Goal: Subscribe to service/newsletter

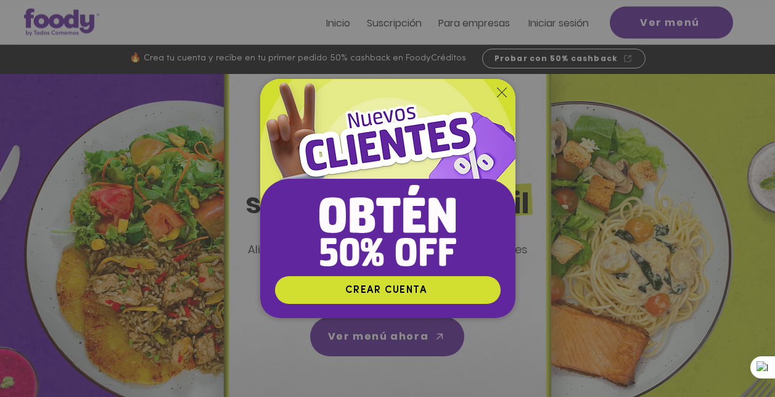
click at [531, 259] on div "Nuevos suscriptores 50% off" at bounding box center [387, 198] width 775 height 397
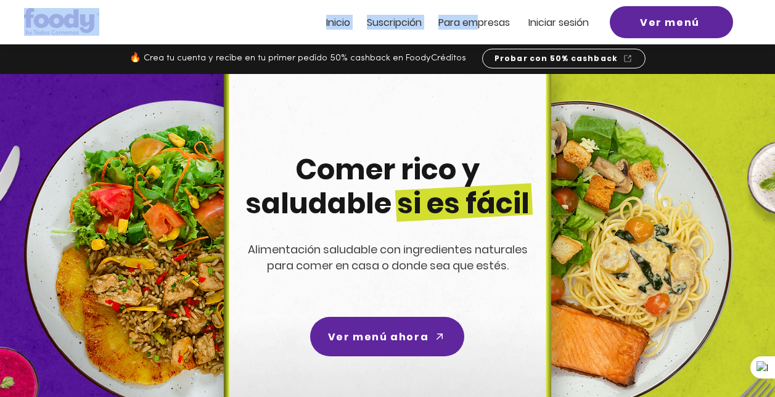
click at [479, 14] on header "Inicio Suscripción Pa ra empresas Iniciar sesión Ver menú" at bounding box center [387, 22] width 775 height 44
drag, startPoint x: 479, startPoint y: 14, endPoint x: 471, endPoint y: 28, distance: 16.3
click at [471, 28] on span "ra empresas" at bounding box center [480, 22] width 60 height 14
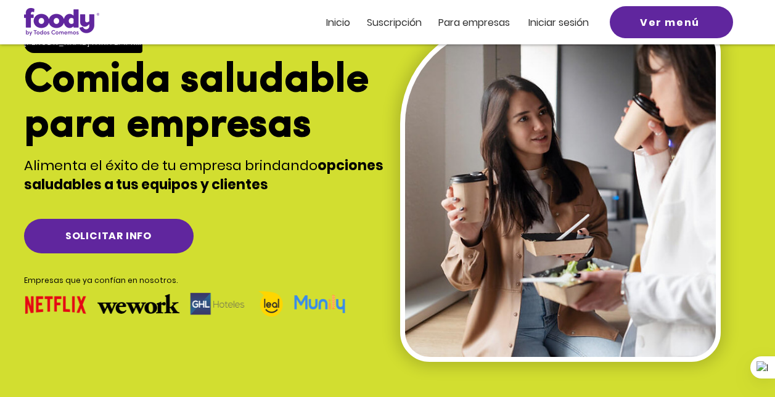
scroll to position [123, 0]
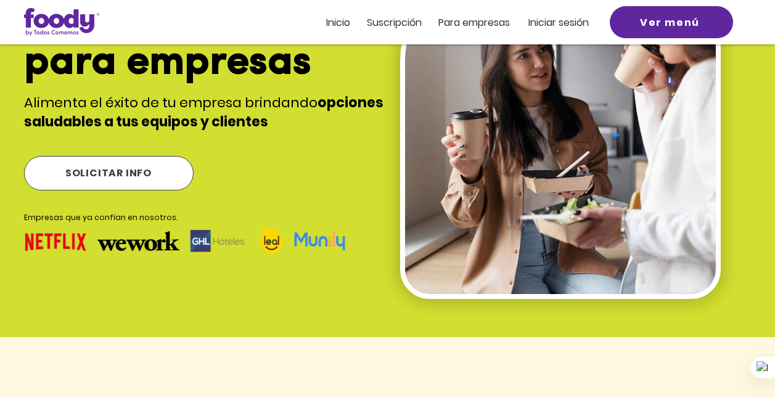
click at [140, 177] on span "SOLICITAR INFO" at bounding box center [108, 172] width 86 height 15
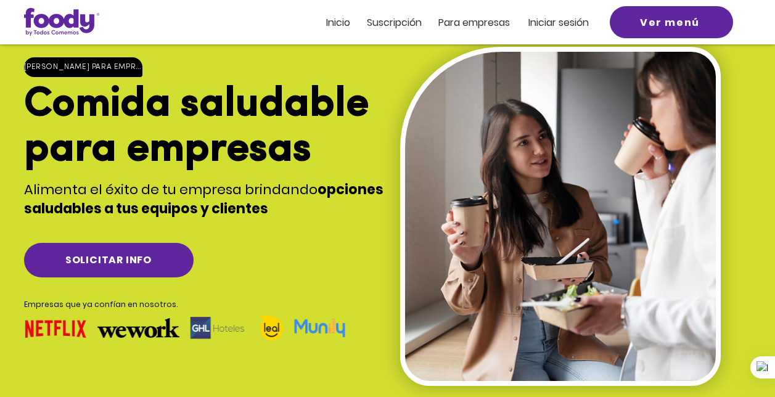
scroll to position [0, 0]
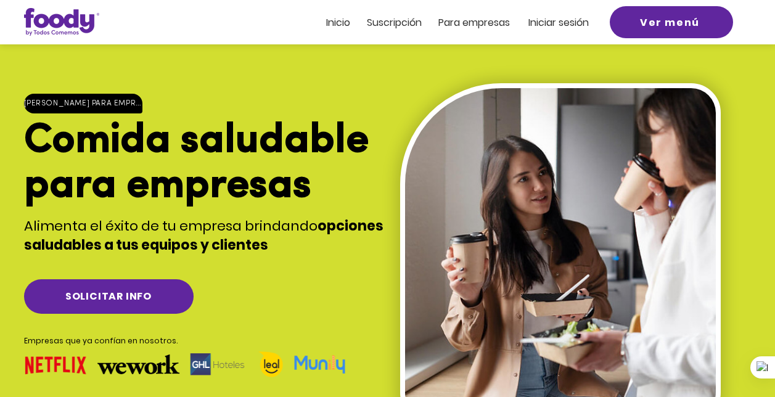
click at [406, 19] on span "Suscripción" at bounding box center [394, 22] width 55 height 14
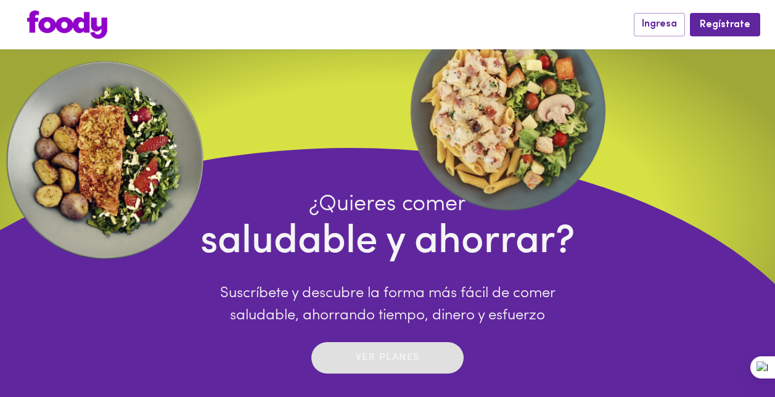
click at [368, 373] on button "Ver planes" at bounding box center [388, 357] width 152 height 31
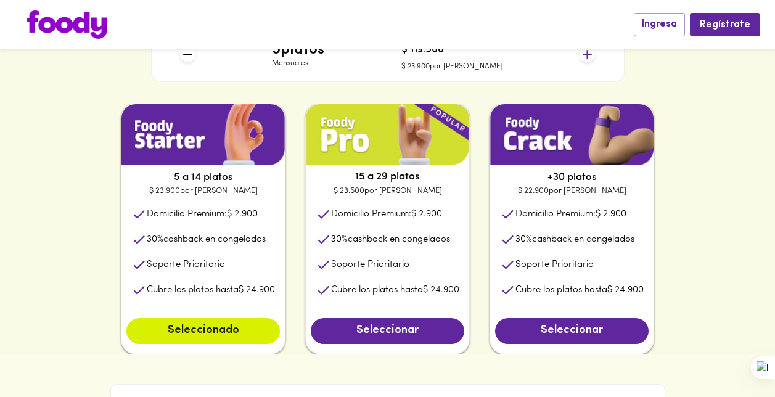
scroll to position [629, 0]
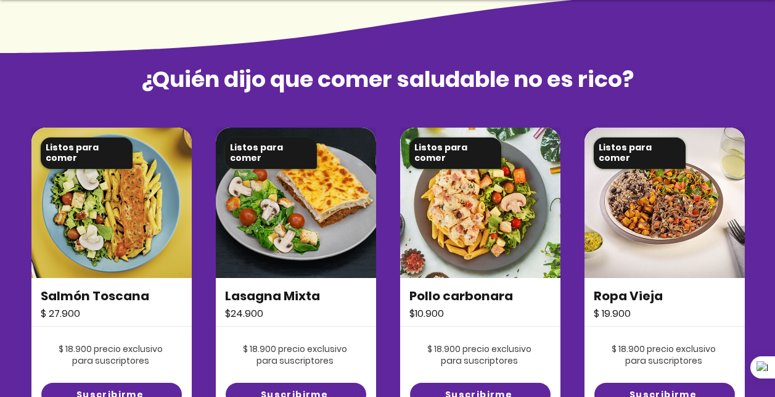
scroll to position [837, 0]
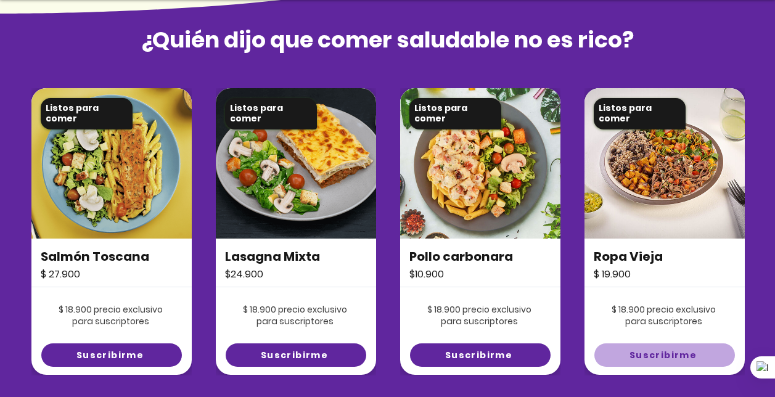
click at [659, 352] on span "Suscribirme" at bounding box center [663, 355] width 67 height 13
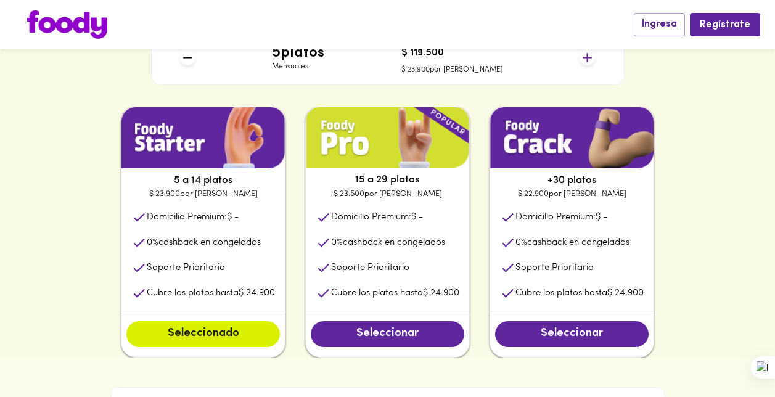
scroll to position [595, 0]
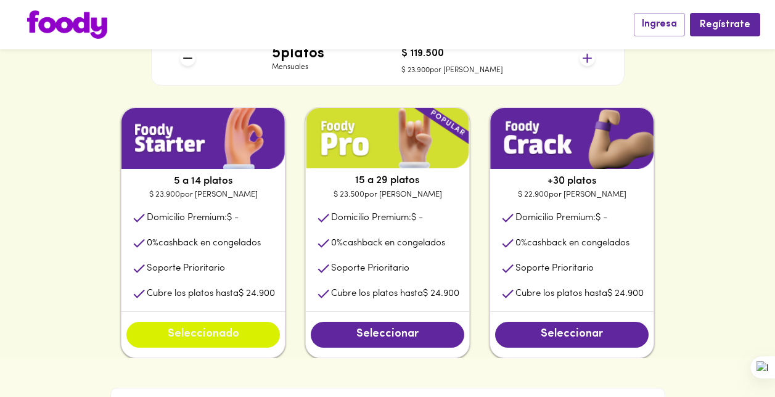
click at [199, 346] on button "Seleccionado" at bounding box center [203, 335] width 154 height 26
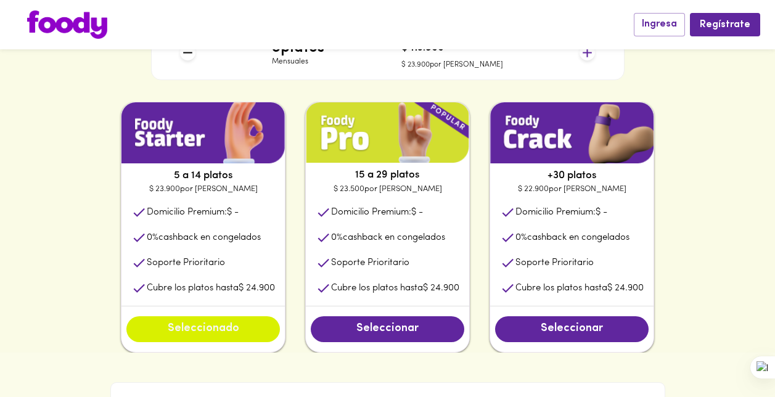
scroll to position [629, 0]
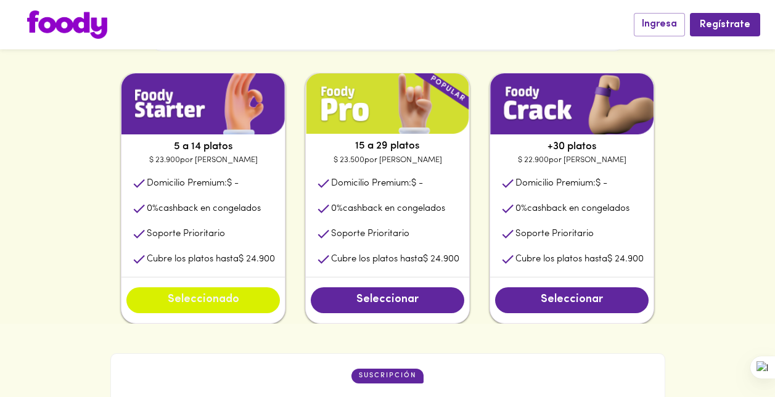
click at [229, 307] on span "Seleccionado" at bounding box center [203, 301] width 129 height 14
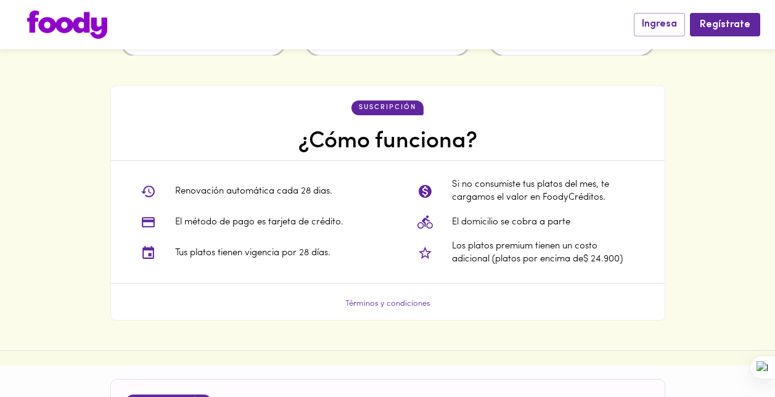
scroll to position [951, 0]
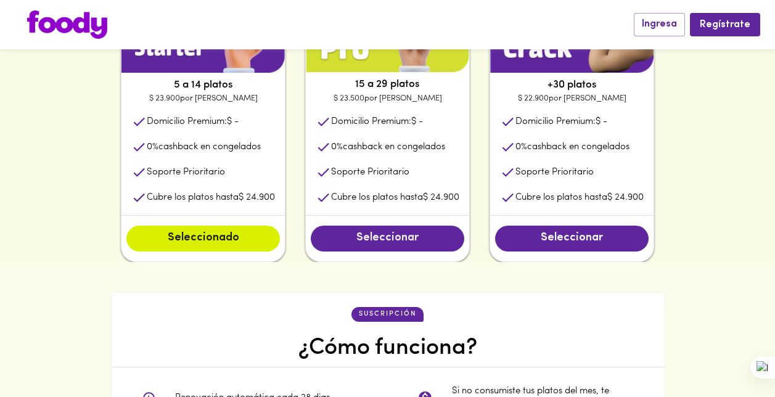
click at [366, 242] on span "Seleccionar" at bounding box center [387, 239] width 129 height 14
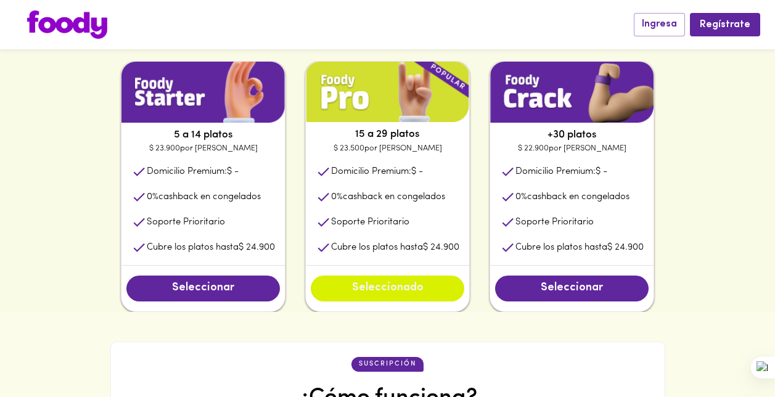
scroll to position [629, 0]
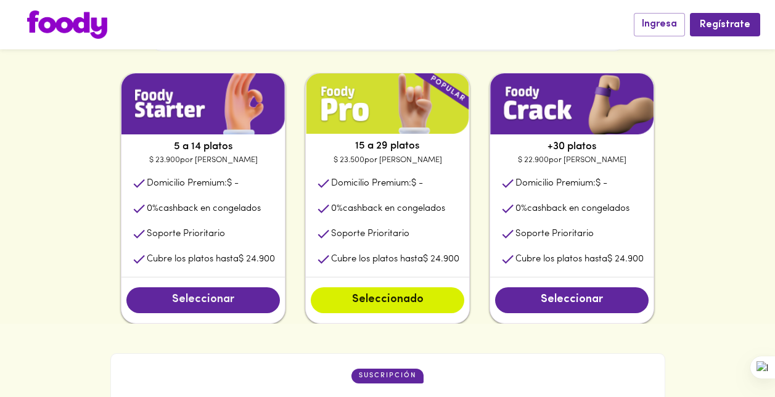
click at [220, 296] on span "Seleccionar" at bounding box center [203, 301] width 129 height 14
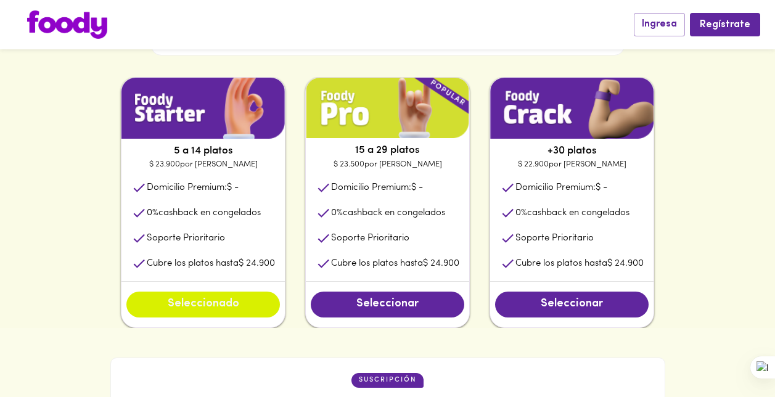
scroll to position [624, 0]
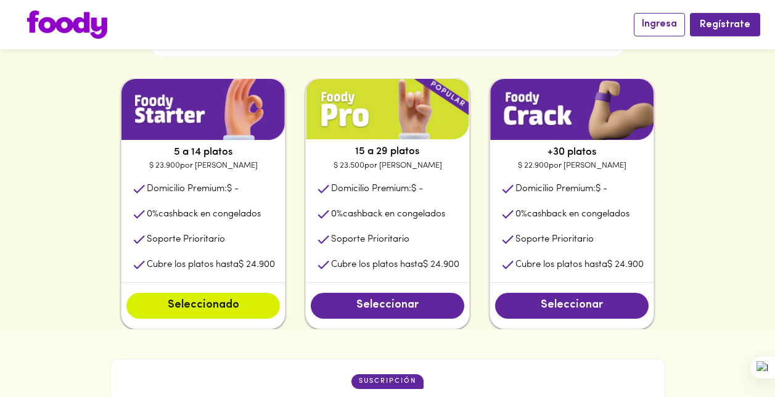
click at [661, 27] on span "Ingresa" at bounding box center [659, 25] width 35 height 12
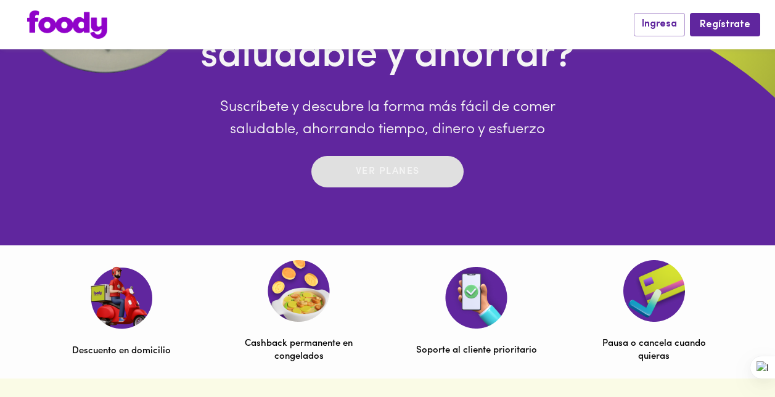
click at [390, 171] on p "Ver planes" at bounding box center [388, 172] width 64 height 14
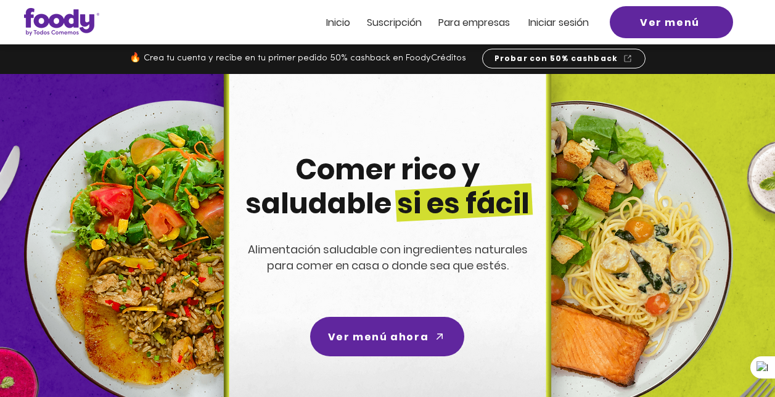
drag, startPoint x: 0, startPoint y: 0, endPoint x: 337, endPoint y: 23, distance: 338.2
click at [337, 23] on span "Inicio" at bounding box center [338, 22] width 24 height 14
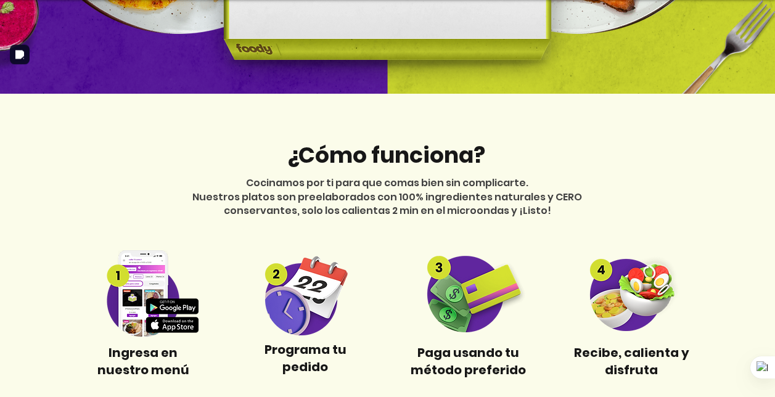
scroll to position [437, 0]
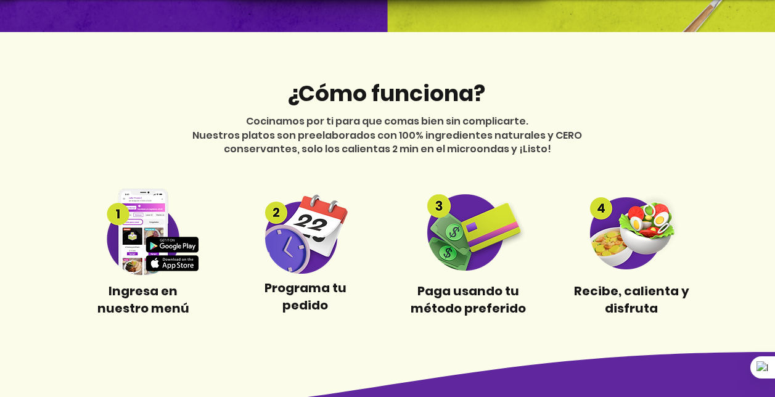
click at [142, 230] on img at bounding box center [143, 232] width 115 height 87
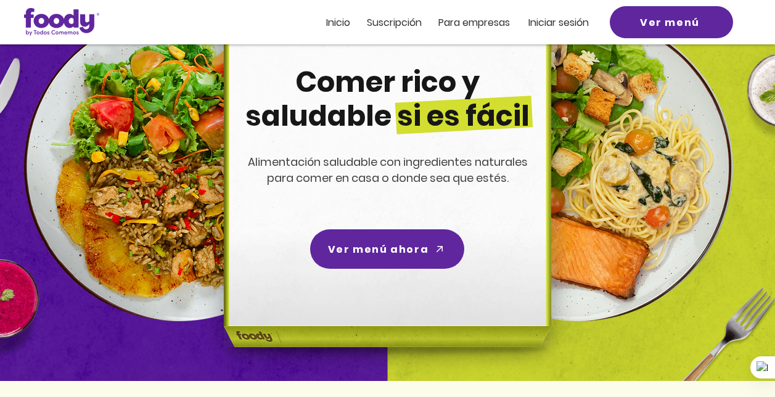
scroll to position [84, 0]
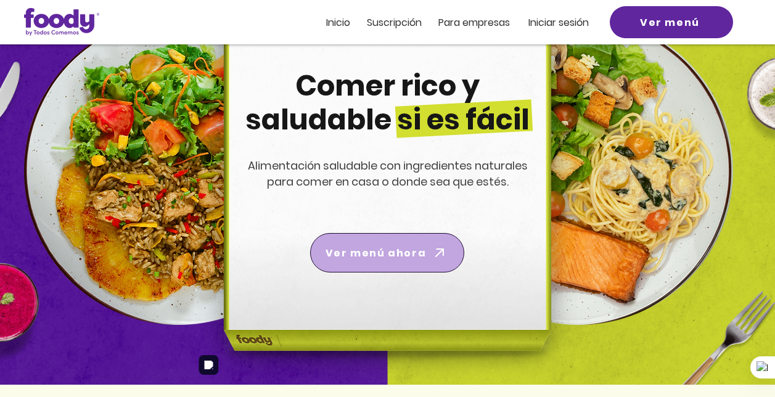
click at [389, 243] on span "Ver menú ahora" at bounding box center [387, 253] width 149 height 35
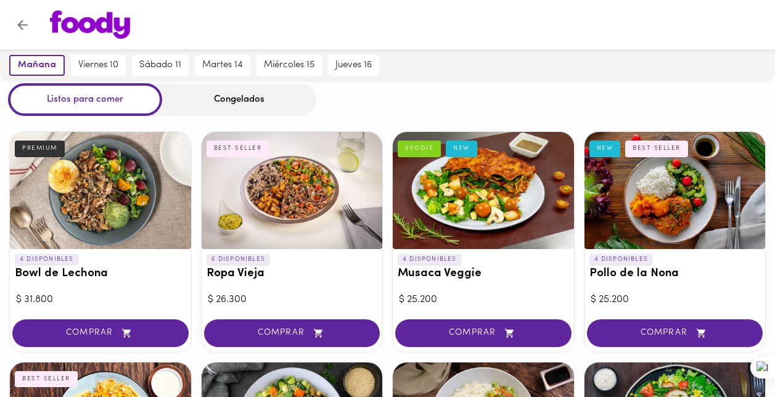
scroll to position [62, 0]
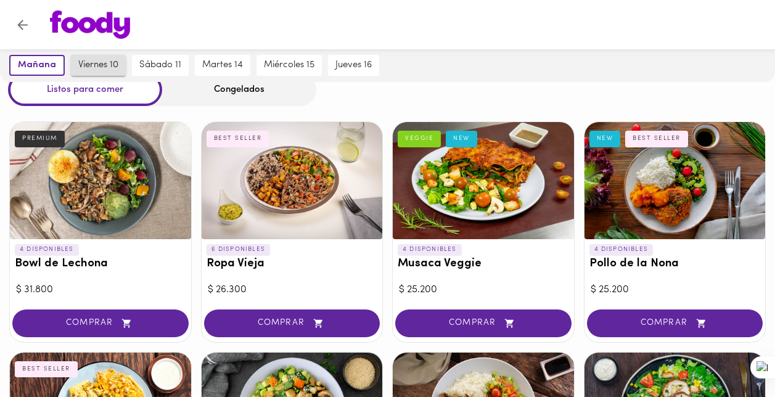
click at [117, 63] on button "viernes 10" at bounding box center [98, 65] width 55 height 21
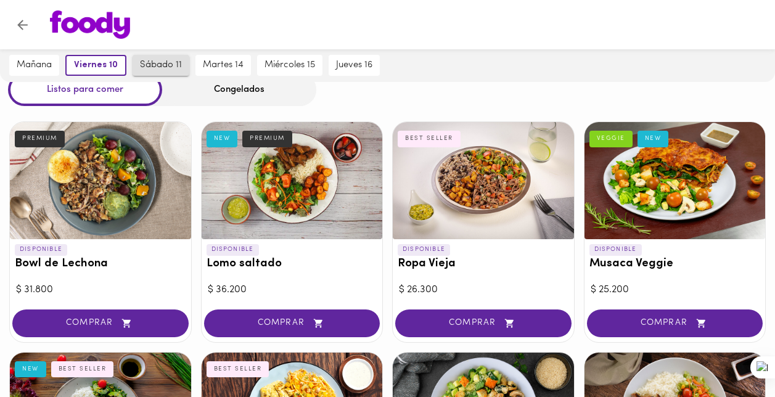
click at [168, 64] on span "sábado 11" at bounding box center [161, 65] width 42 height 11
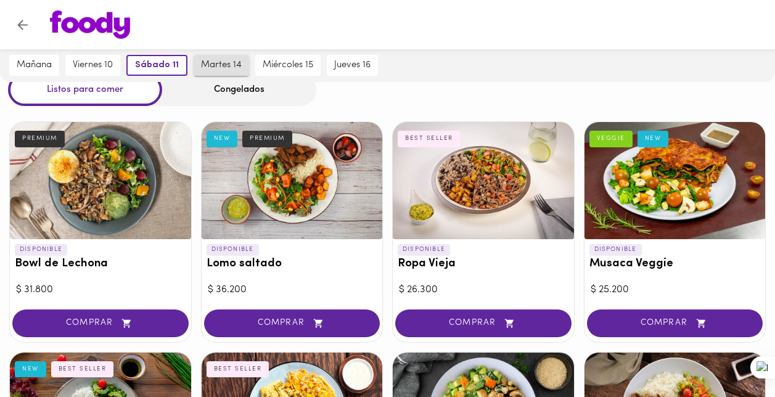
click at [231, 66] on span "martes 14" at bounding box center [221, 65] width 41 height 11
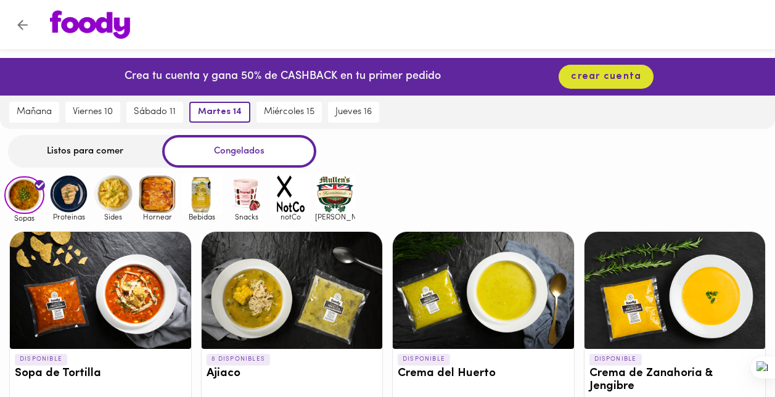
click at [317, 68] on div "Crea tu cuenta y gana 50% de CASHBACK en tu primer pedido" at bounding box center [279, 77] width 323 height 38
click at [295, 105] on button "miércoles 15" at bounding box center [289, 112] width 65 height 21
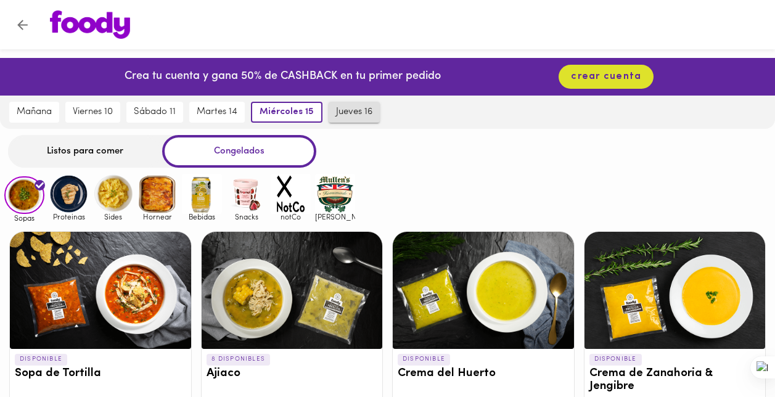
click at [341, 112] on span "jueves 16" at bounding box center [354, 112] width 36 height 11
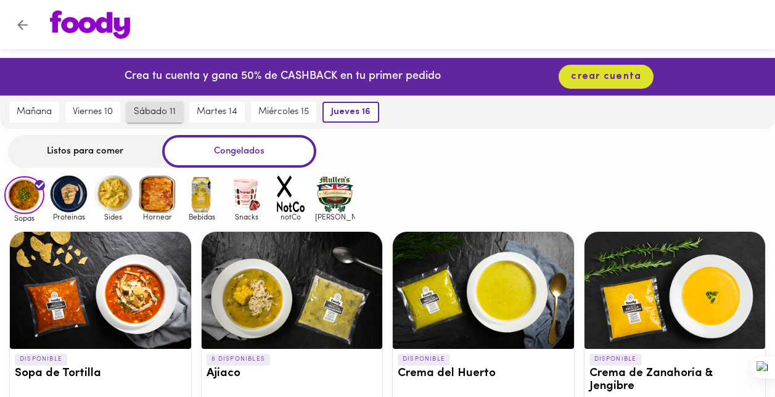
click at [168, 107] on span "sábado 11" at bounding box center [155, 112] width 42 height 11
click at [123, 151] on div "Listos para comer" at bounding box center [85, 151] width 154 height 33
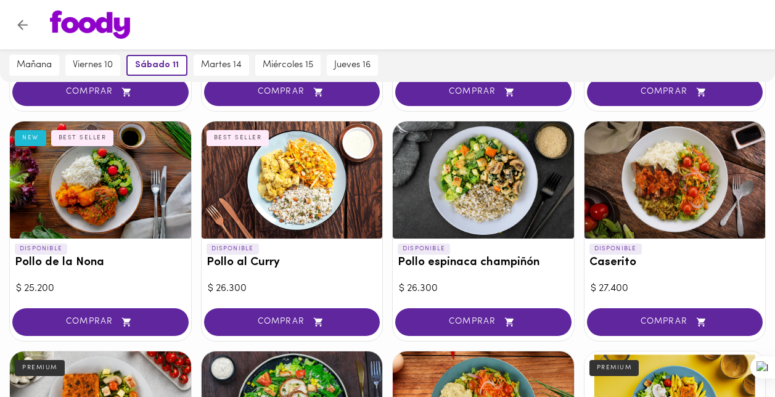
scroll to position [308, 0]
